Goal: Find specific page/section: Find specific page/section

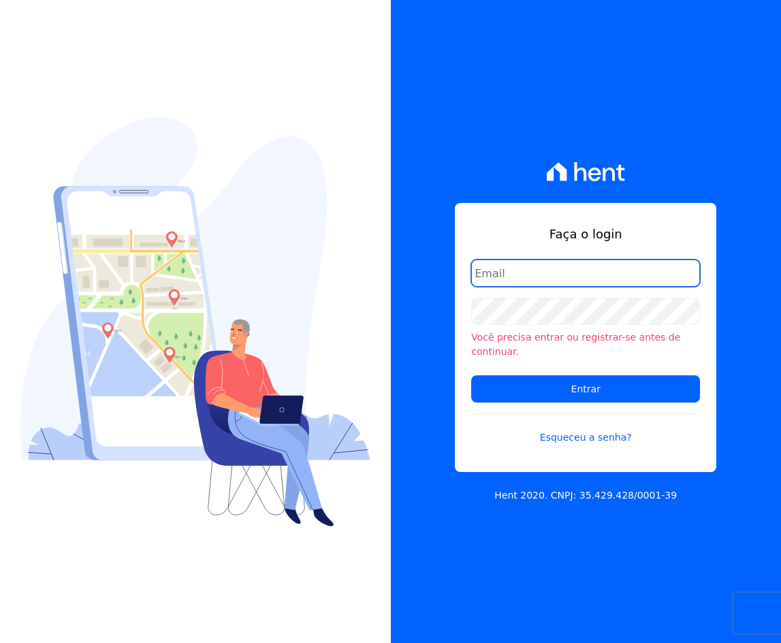
type input "crveiga1981@gmail.com"
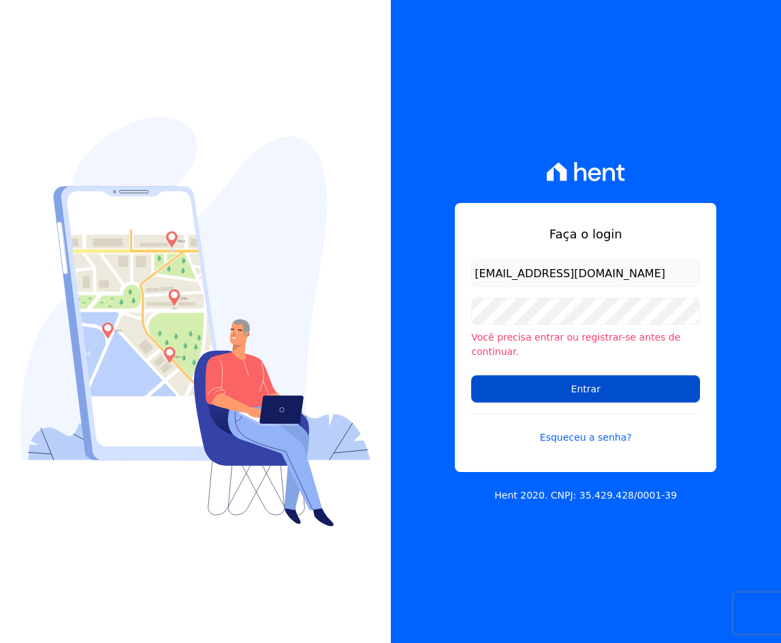
click at [614, 375] on input "Entrar" at bounding box center [585, 388] width 229 height 27
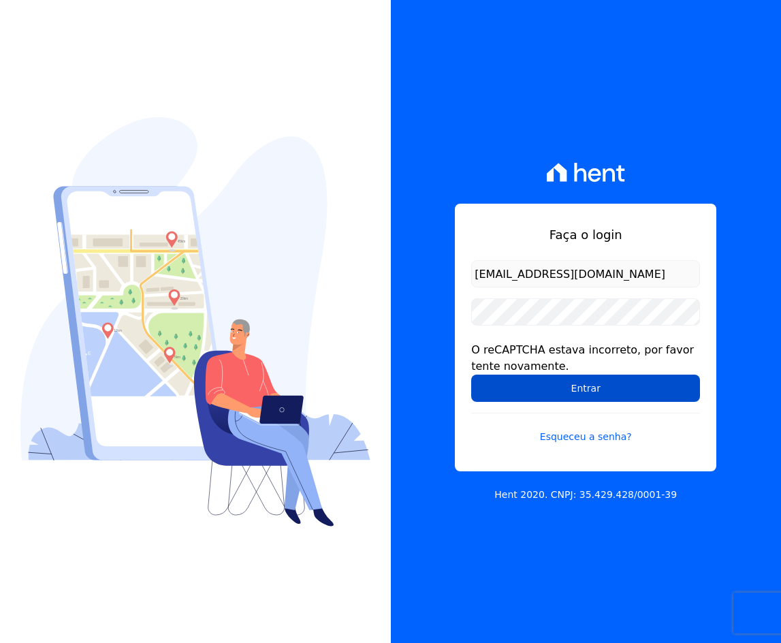
click at [614, 383] on input "Entrar" at bounding box center [585, 388] width 229 height 27
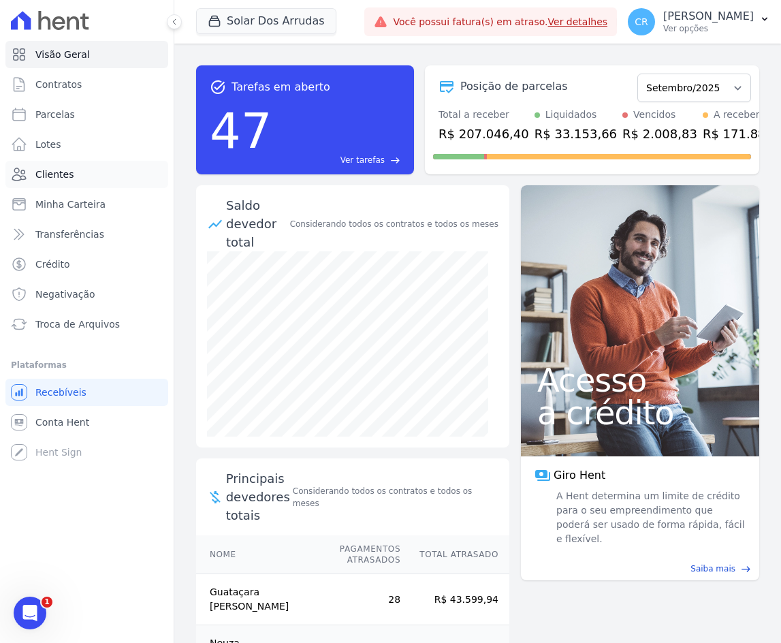
click at [75, 176] on link "Clientes" at bounding box center [86, 174] width 163 height 27
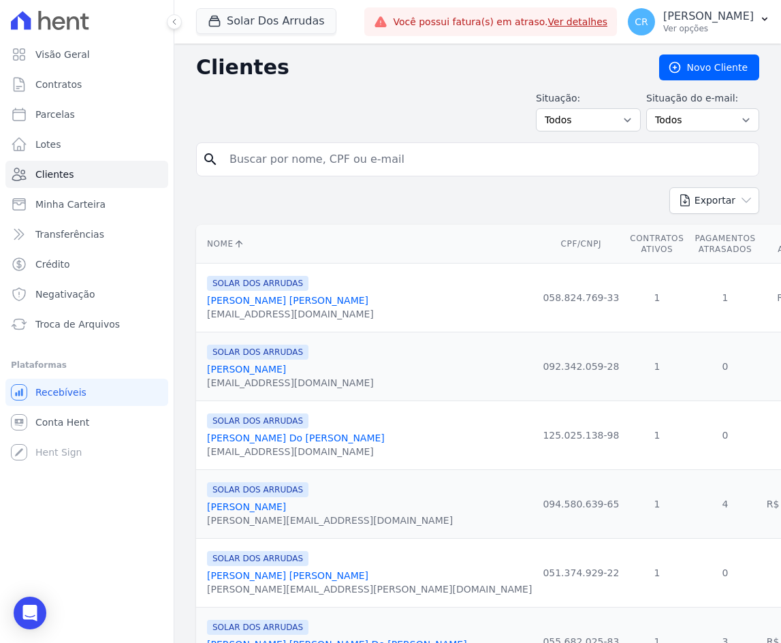
click at [289, 161] on input "search" at bounding box center [487, 159] width 532 height 27
click at [639, 162] on input "debora" at bounding box center [487, 159] width 532 height 27
type input "debora"
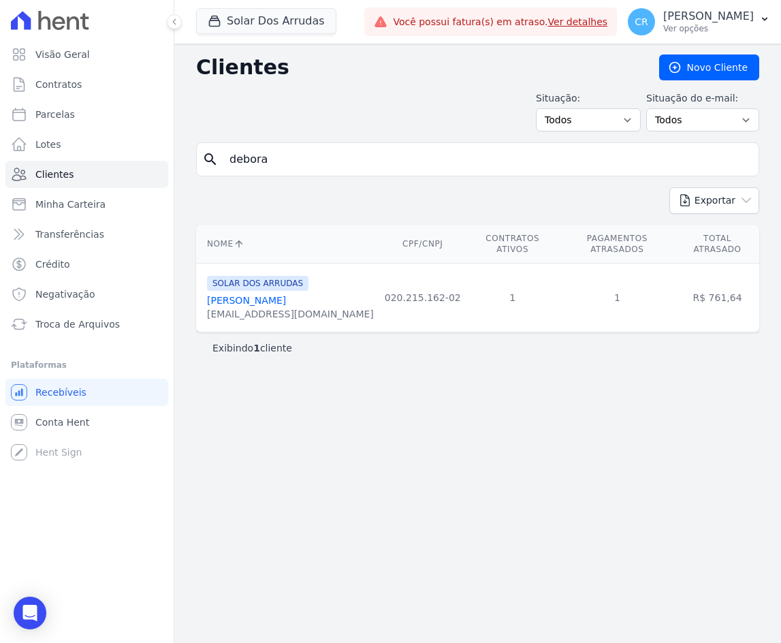
click at [259, 295] on link "Debora Souza Troni" at bounding box center [246, 300] width 79 height 11
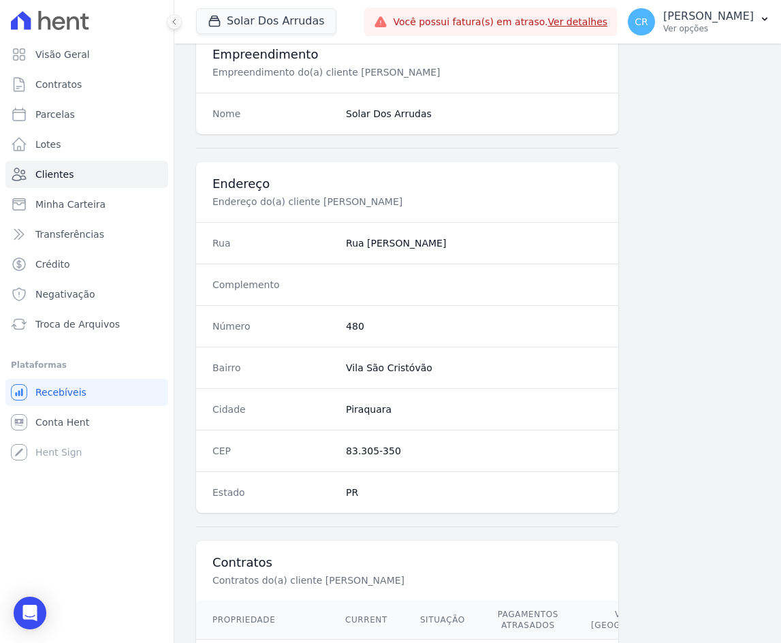
scroll to position [663, 0]
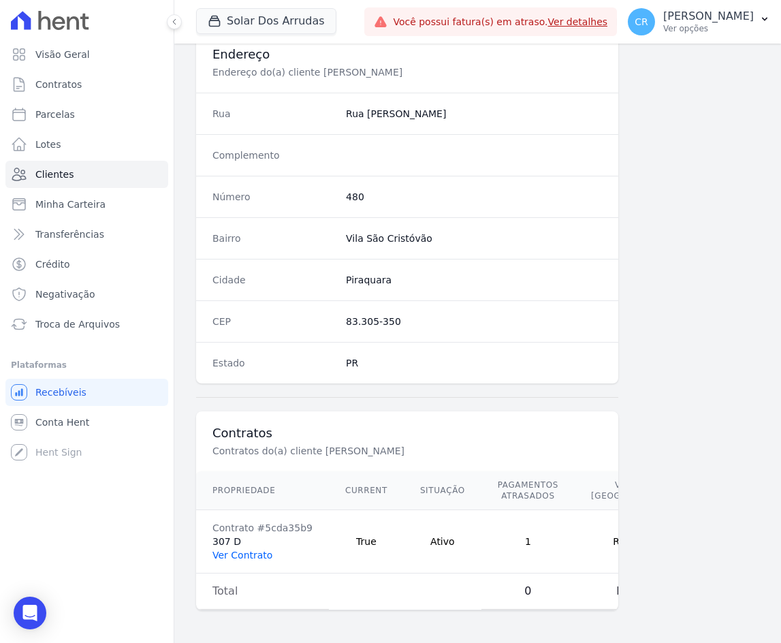
click at [249, 550] on link "Ver Contrato" at bounding box center [242, 555] width 60 height 11
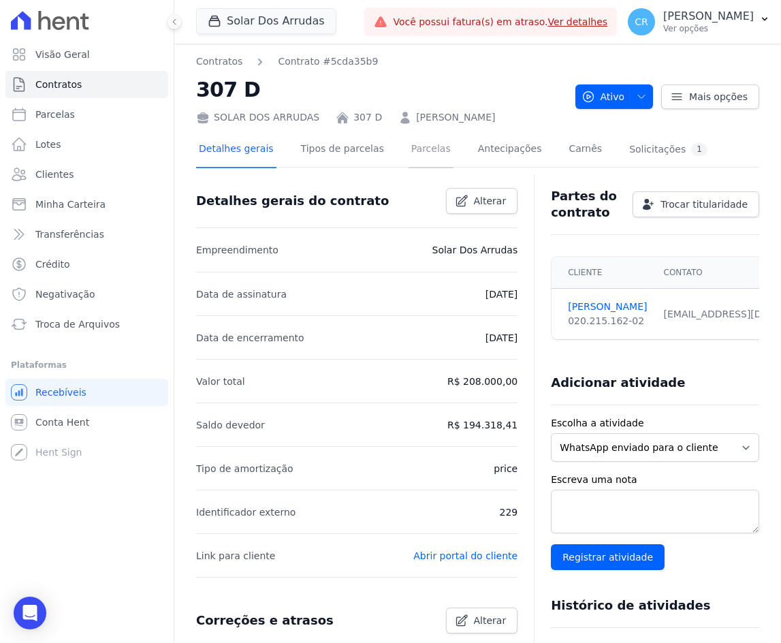
click at [421, 150] on link "Parcelas" at bounding box center [431, 150] width 45 height 36
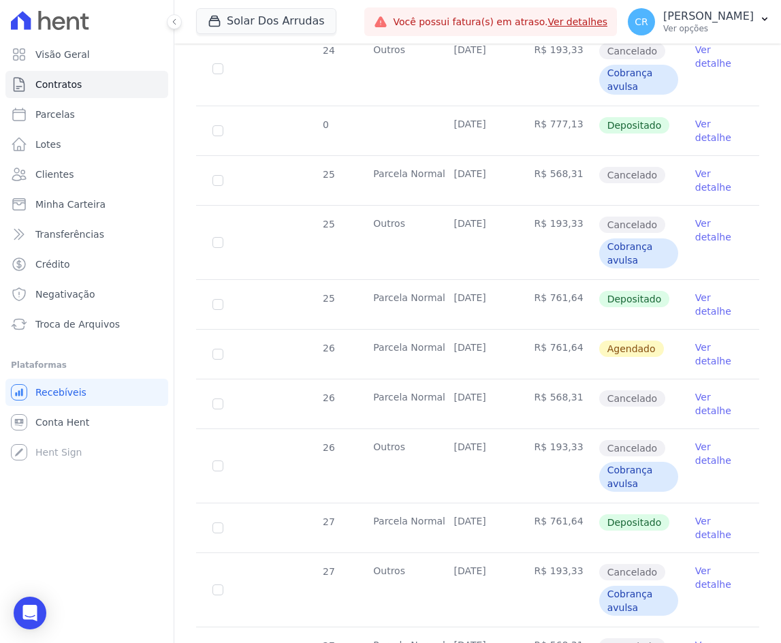
scroll to position [1430, 0]
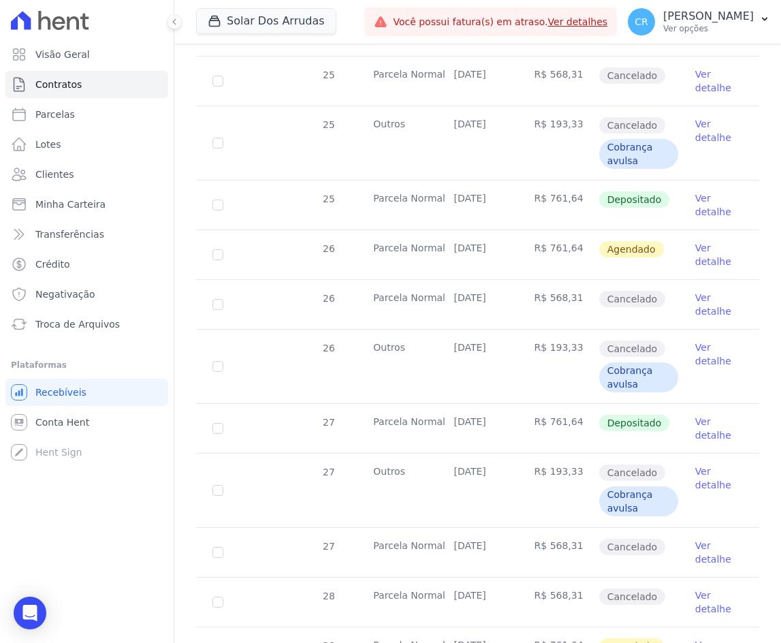
click at [695, 420] on link "Ver detalhe" at bounding box center [719, 428] width 48 height 27
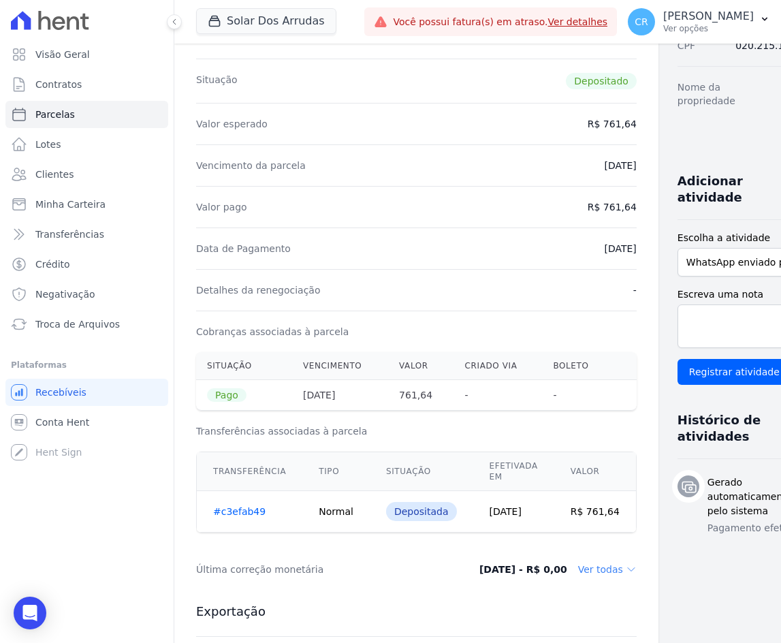
scroll to position [272, 0]
